Goal: Transaction & Acquisition: Purchase product/service

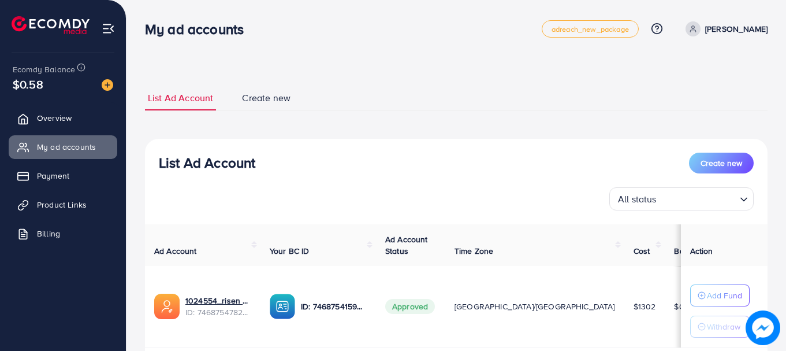
scroll to position [80, 0]
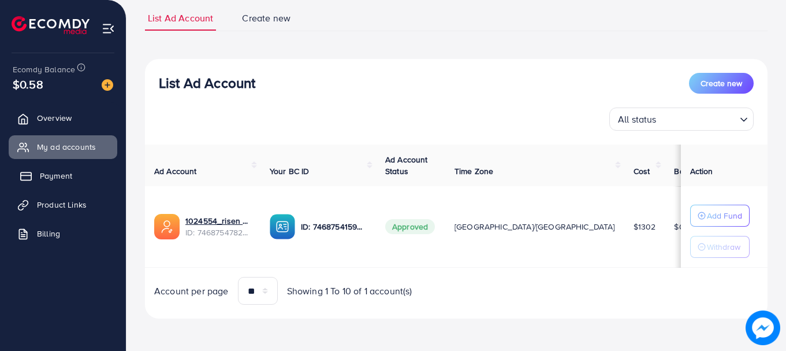
click at [64, 173] on span "Payment" at bounding box center [56, 176] width 32 height 12
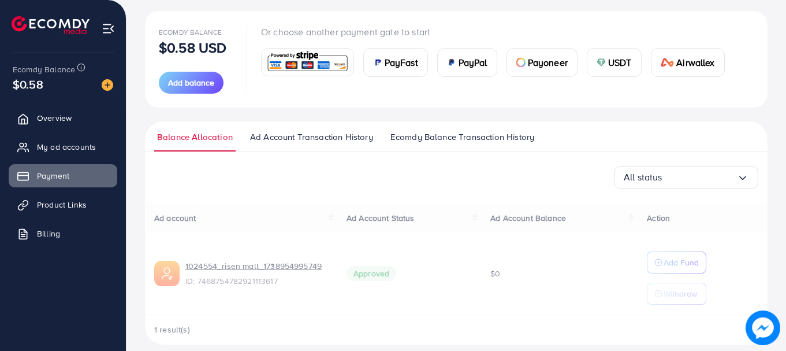
scroll to position [139, 0]
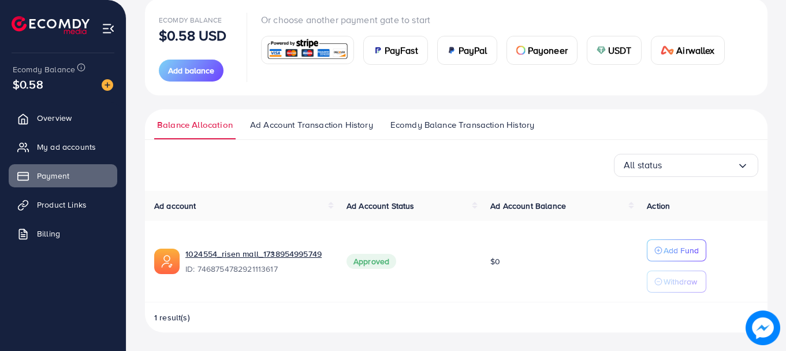
click at [339, 128] on span "Ad Account Transaction History" at bounding box center [311, 124] width 123 height 13
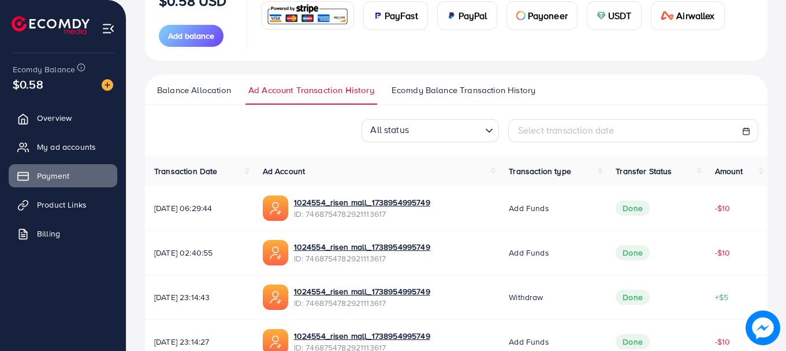
scroll to position [176, 0]
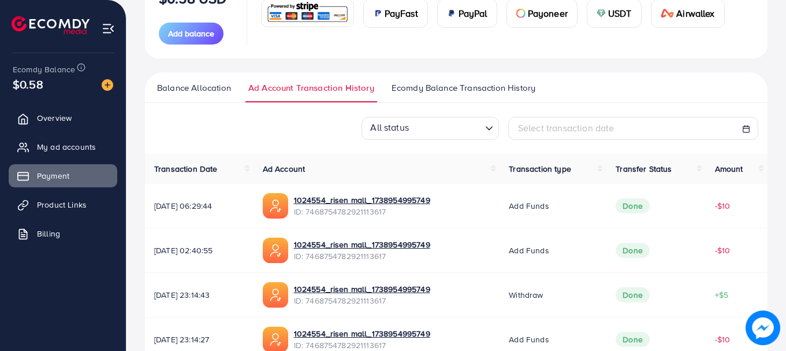
click at [452, 90] on span "Ecomdy Balance Transaction History" at bounding box center [464, 87] width 144 height 13
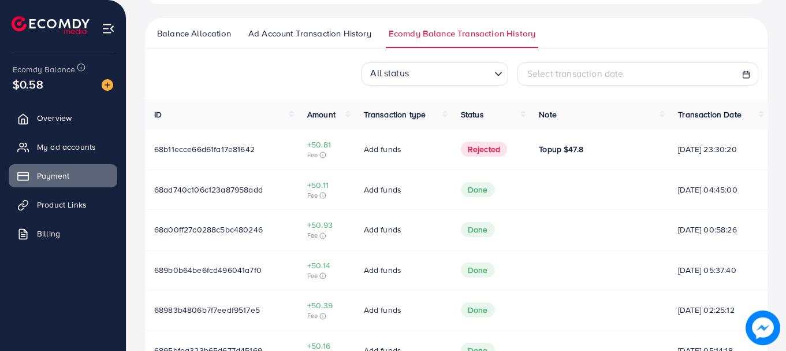
scroll to position [232, 0]
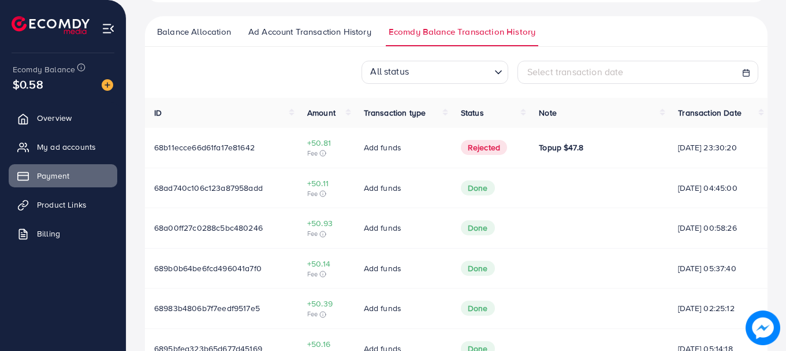
click at [322, 114] on span "Amount" at bounding box center [321, 113] width 28 height 12
click at [461, 110] on span "Status" at bounding box center [472, 113] width 23 height 12
click at [364, 107] on span "Transaction type" at bounding box center [395, 113] width 62 height 12
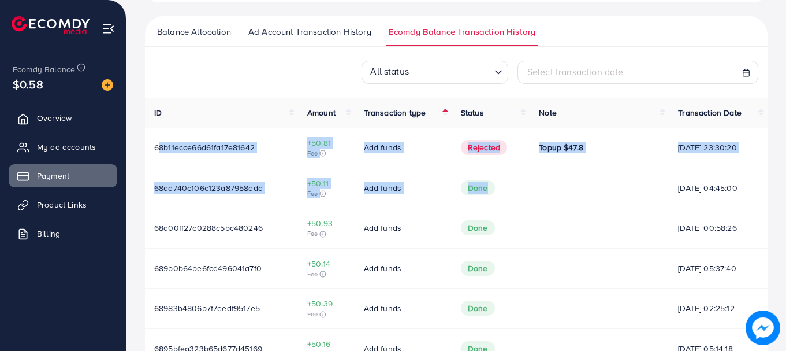
drag, startPoint x: 155, startPoint y: 144, endPoint x: 678, endPoint y: 165, distance: 523.6
click at [678, 165] on tr "68b11ecce66d61fa17e81642 +50.81 Fee Add funds Rejected Topup $47.8 28/08/2025, …" at bounding box center [456, 148] width 623 height 40
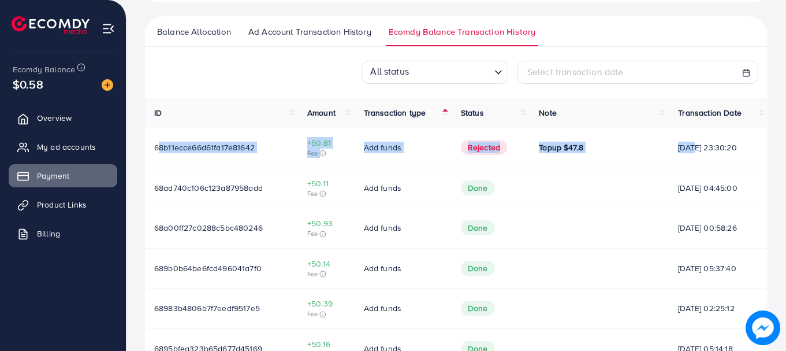
click at [588, 159] on td "Topup $47.8" at bounding box center [599, 148] width 139 height 40
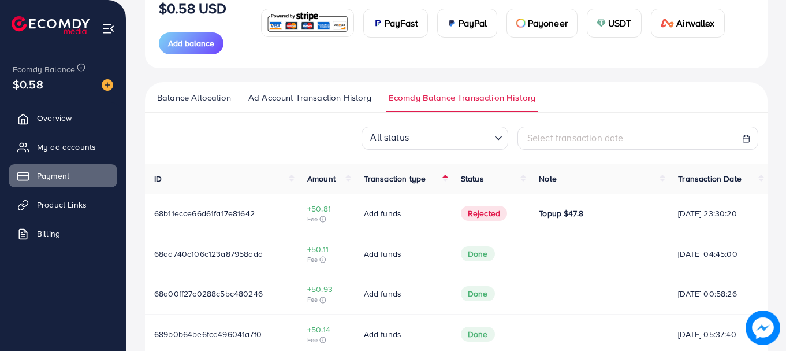
scroll to position [167, 0]
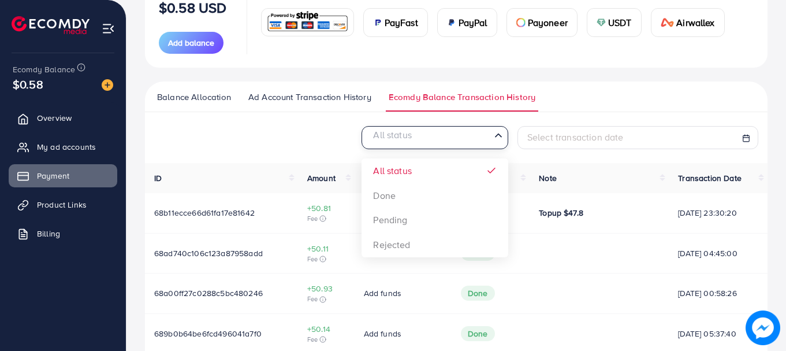
click at [480, 140] on input "Search for option" at bounding box center [428, 138] width 123 height 18
click at [591, 138] on span "Select transaction date" at bounding box center [575, 137] width 96 height 13
select select "*"
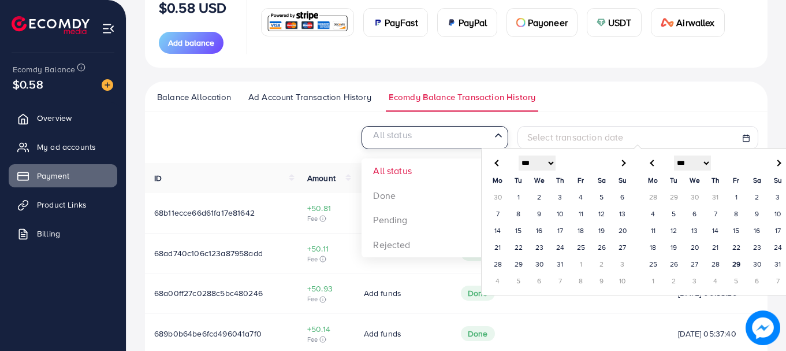
click at [456, 136] on input "Search for option" at bounding box center [428, 138] width 123 height 18
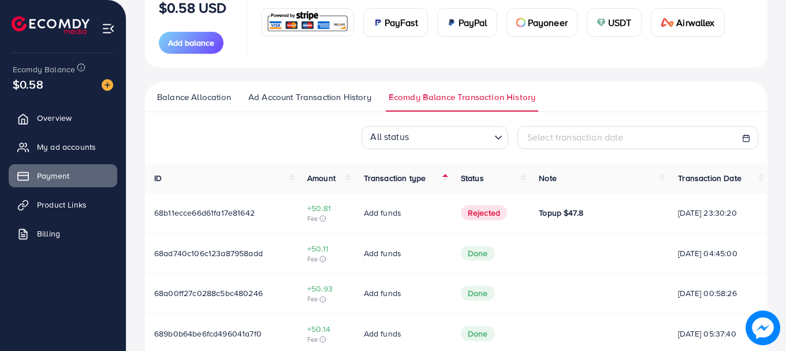
click at [308, 134] on div "All status Loading... Select transaction date" at bounding box center [456, 137] width 623 height 23
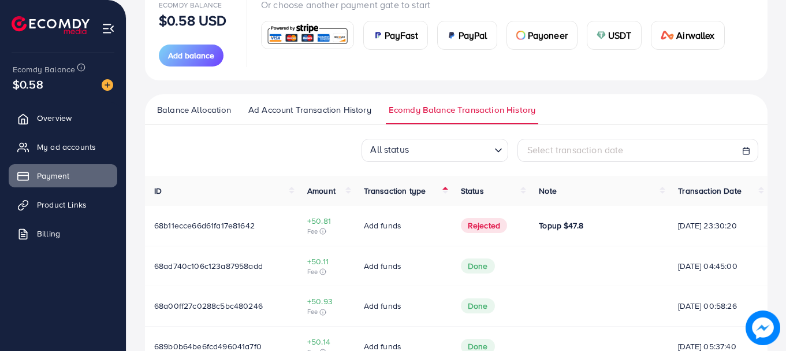
scroll to position [199, 0]
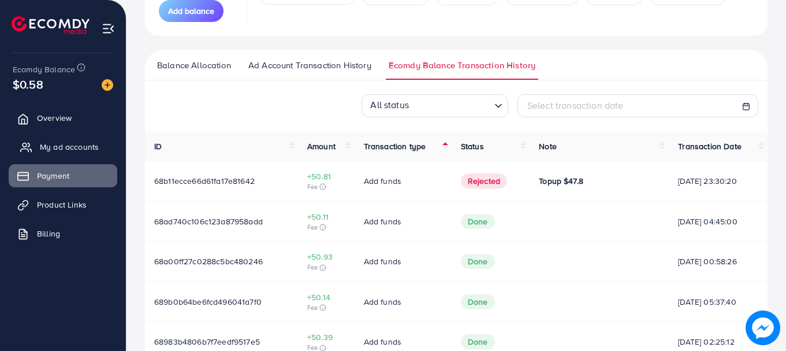
click at [62, 145] on span "My ad accounts" at bounding box center [69, 147] width 59 height 12
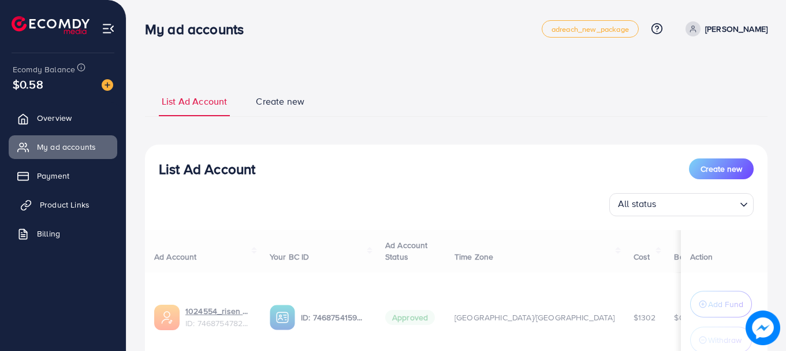
click at [64, 204] on span "Product Links" at bounding box center [65, 205] width 50 height 12
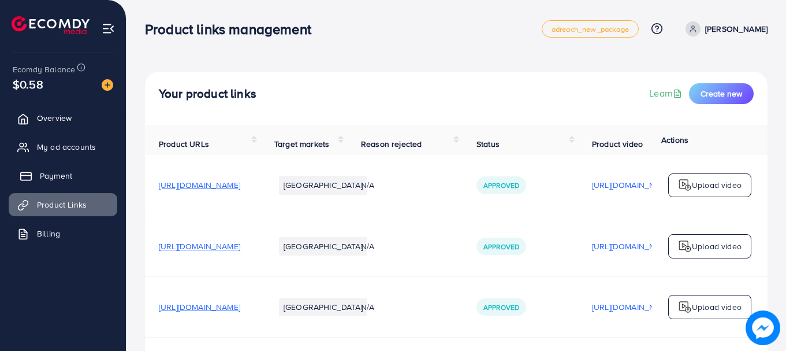
click at [50, 166] on link "Payment" at bounding box center [63, 175] width 109 height 23
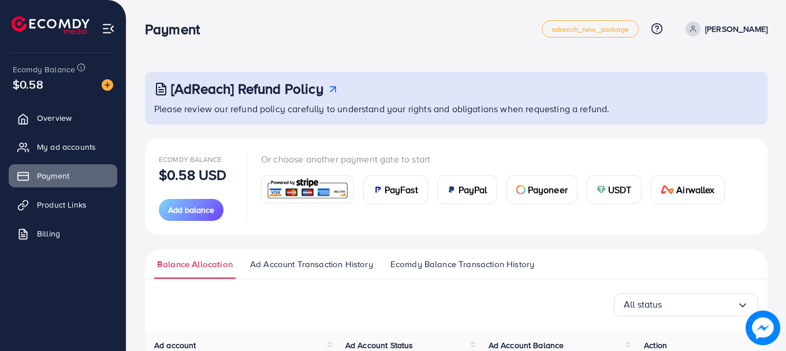
click at [632, 189] on span "USDT" at bounding box center [620, 189] width 24 height 14
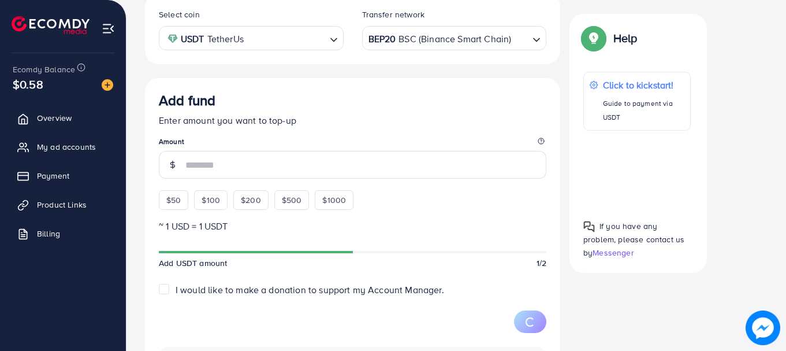
scroll to position [225, 0]
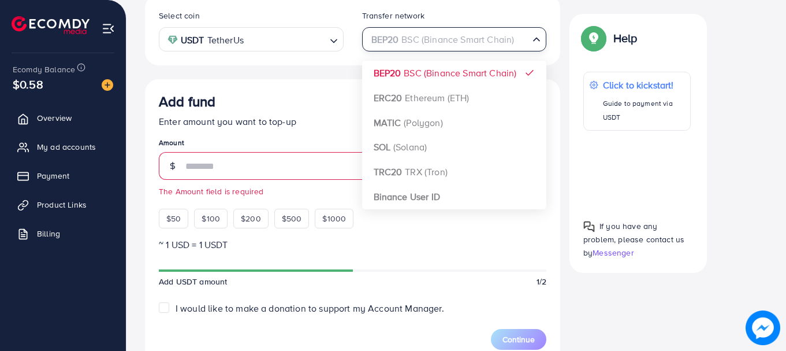
click at [423, 39] on div "BEP20 BSC (Binance Smart Chain)" at bounding box center [447, 38] width 163 height 20
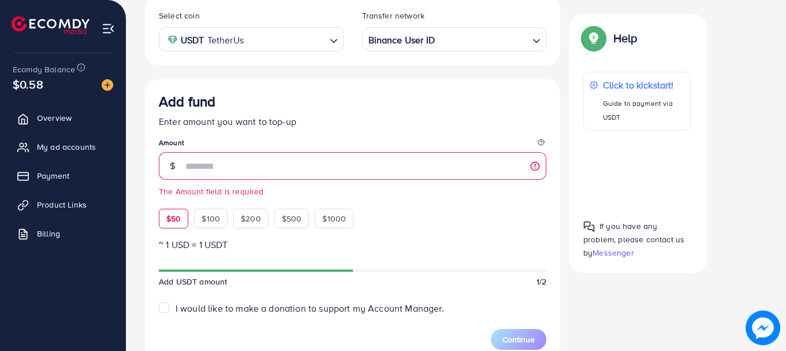
click at [169, 220] on span "$50" at bounding box center [173, 219] width 14 height 12
type input "**"
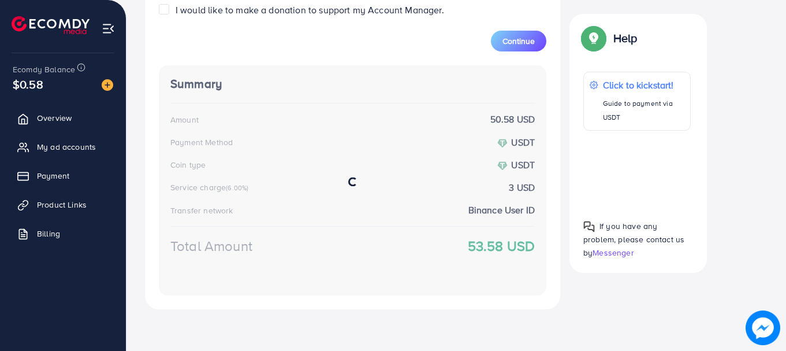
scroll to position [523, 0]
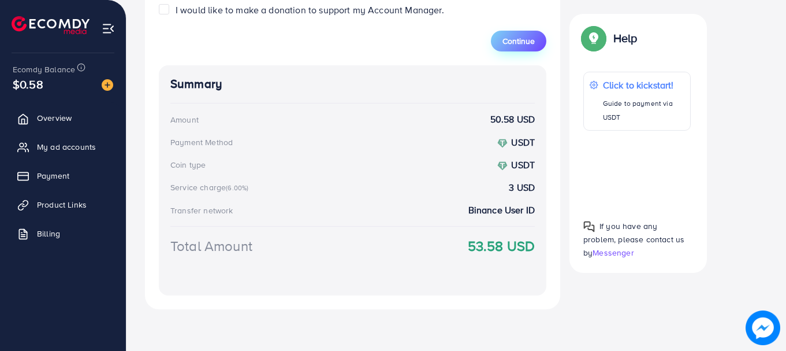
click at [514, 43] on span "Continue" at bounding box center [518, 41] width 32 height 12
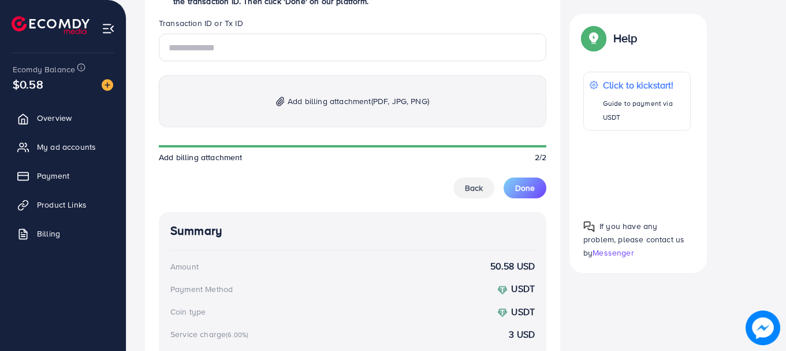
scroll to position [643, 0]
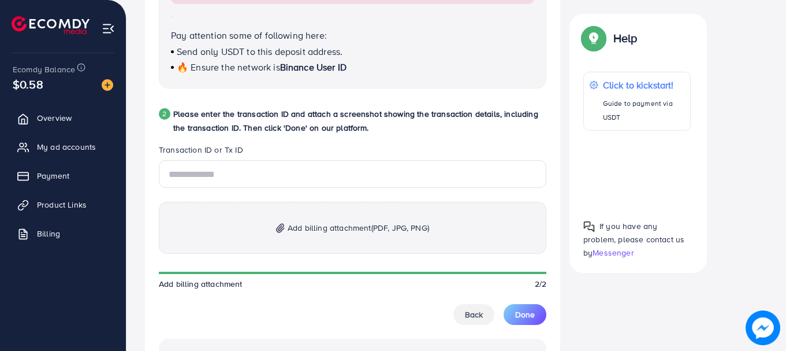
scroll to position [515, 0]
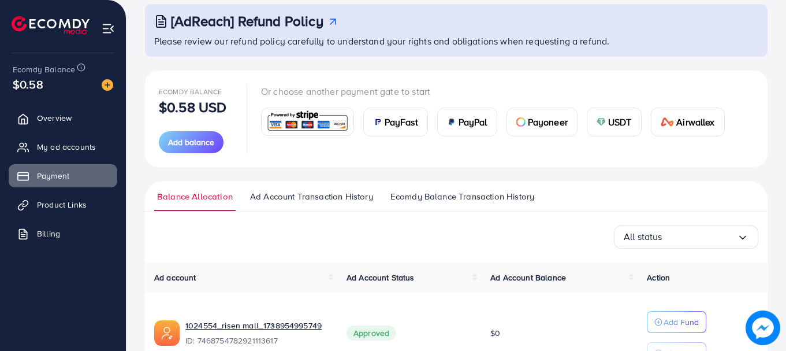
scroll to position [66, 0]
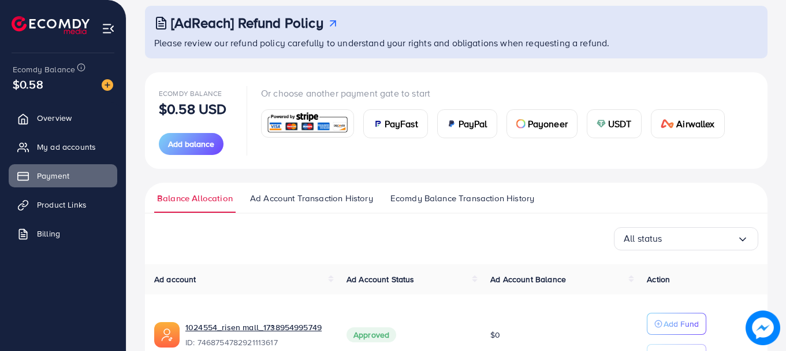
click at [431, 196] on span "Ecomdy Balance Transaction History" at bounding box center [462, 198] width 144 height 13
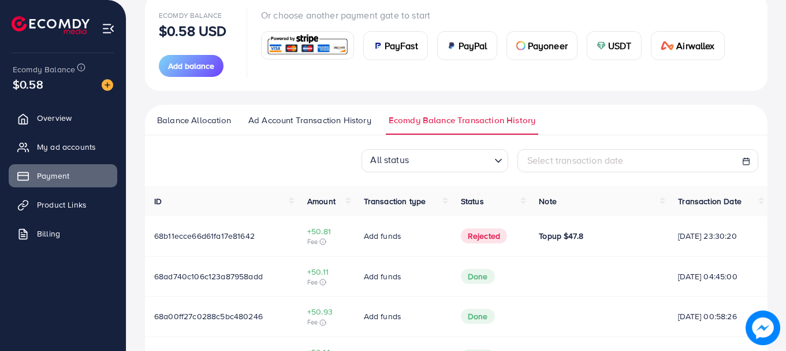
scroll to position [144, 0]
